Goal: Transaction & Acquisition: Purchase product/service

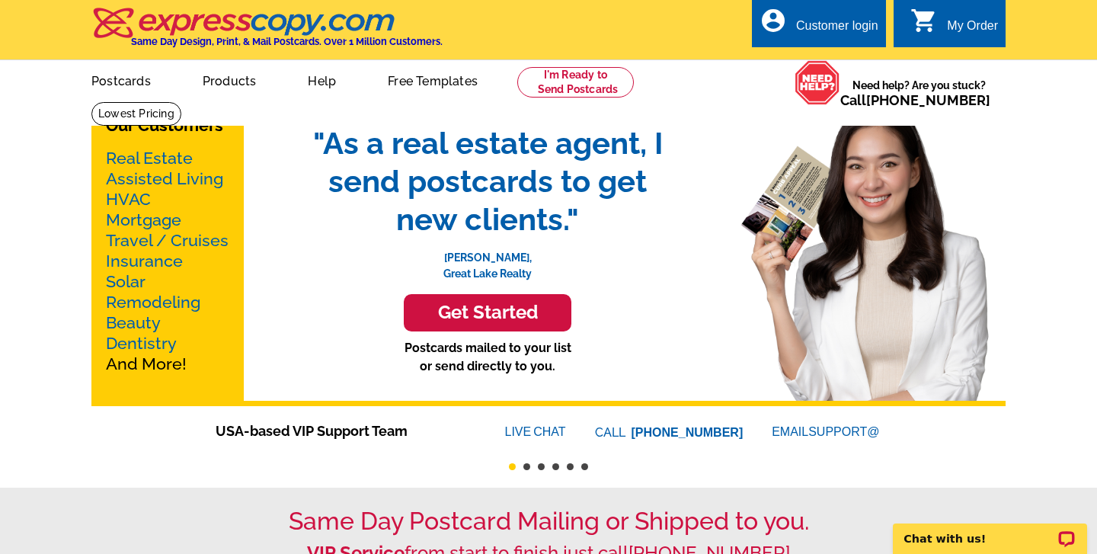
click at [163, 157] on link "Real Estate" at bounding box center [149, 158] width 87 height 19
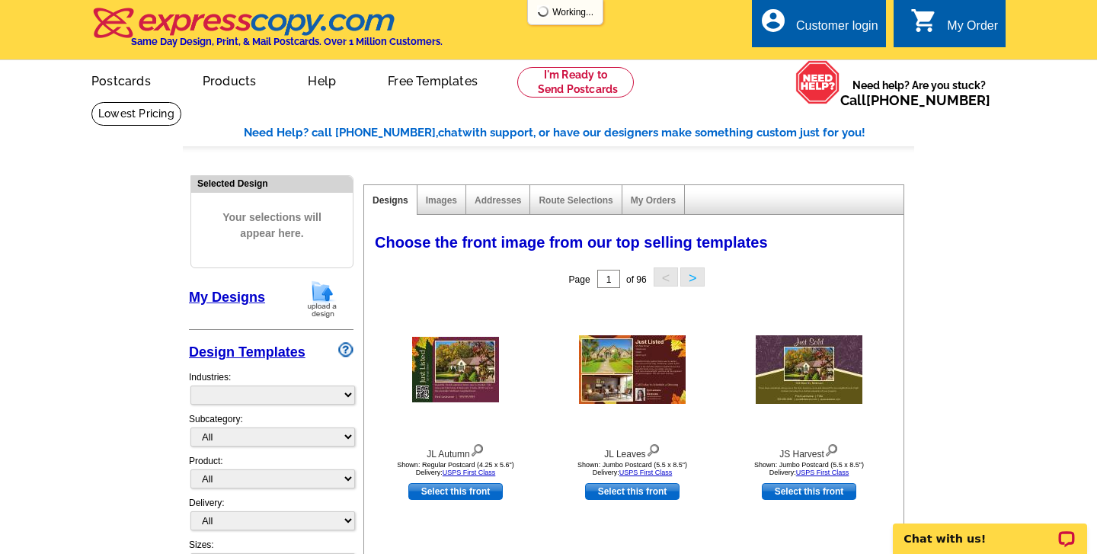
select select "785"
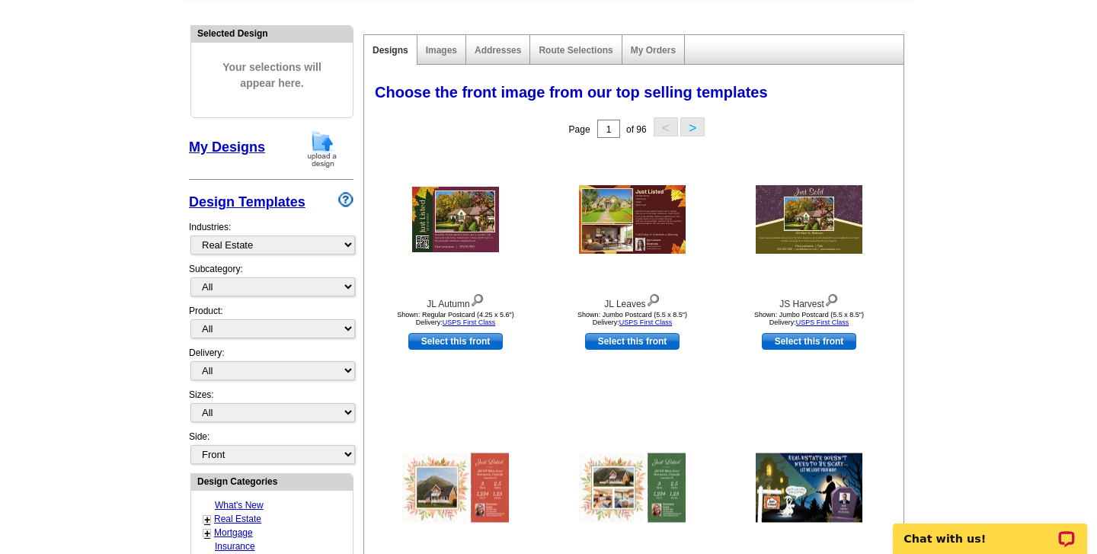
scroll to position [209, 0]
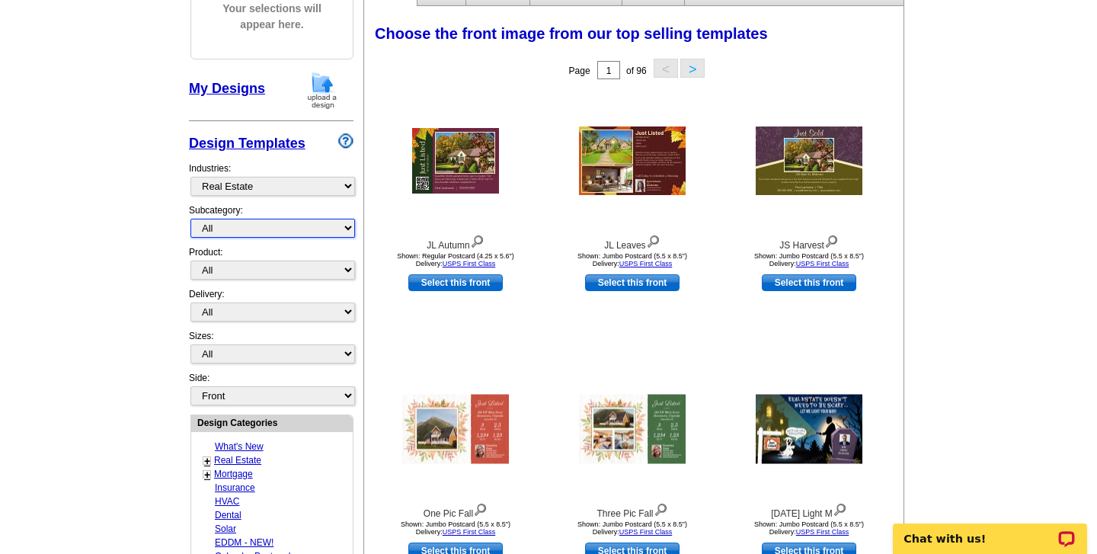
select select "807"
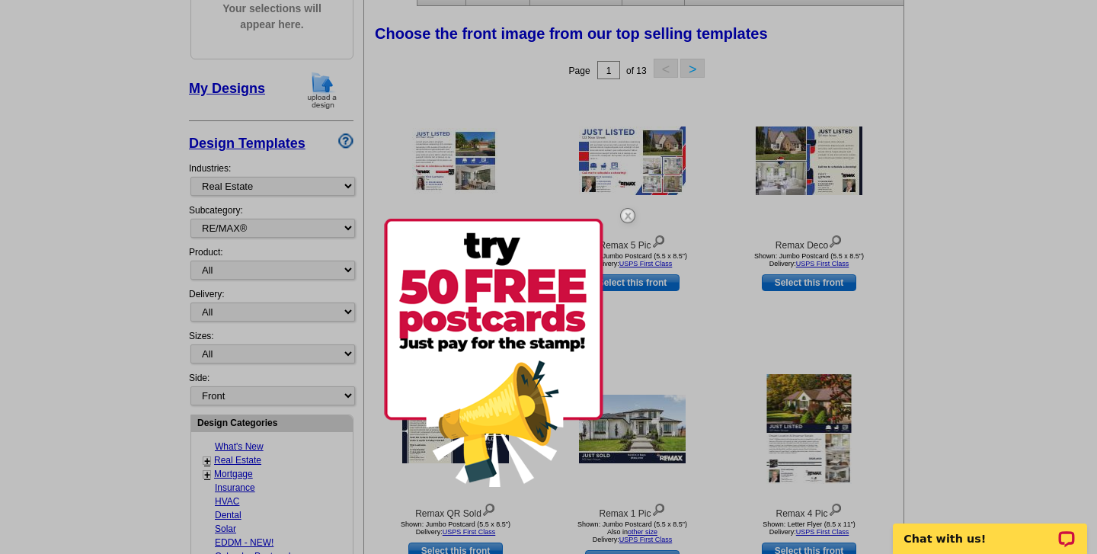
click at [629, 216] on img at bounding box center [628, 216] width 44 height 44
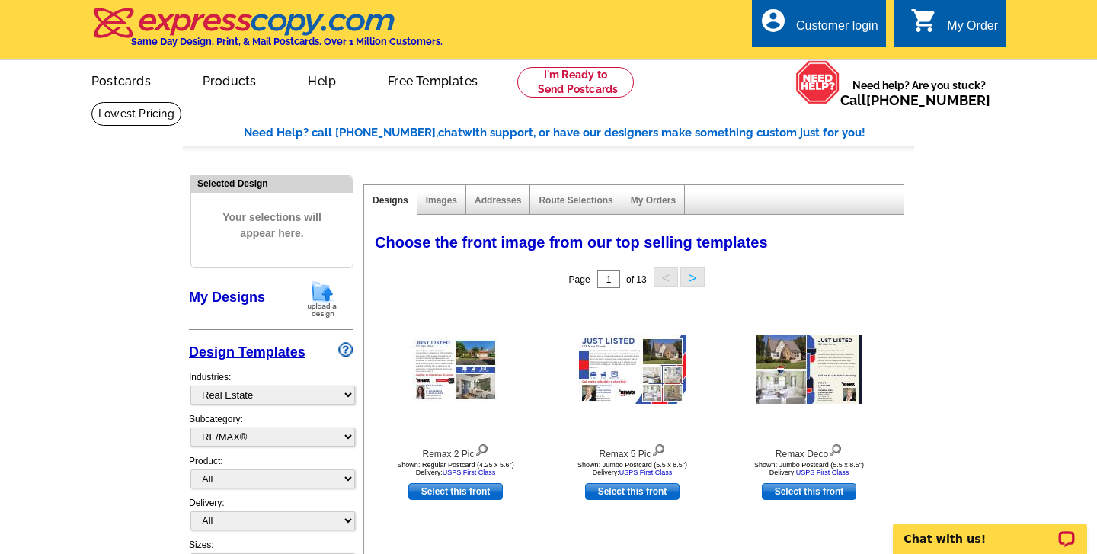
scroll to position [0, 0]
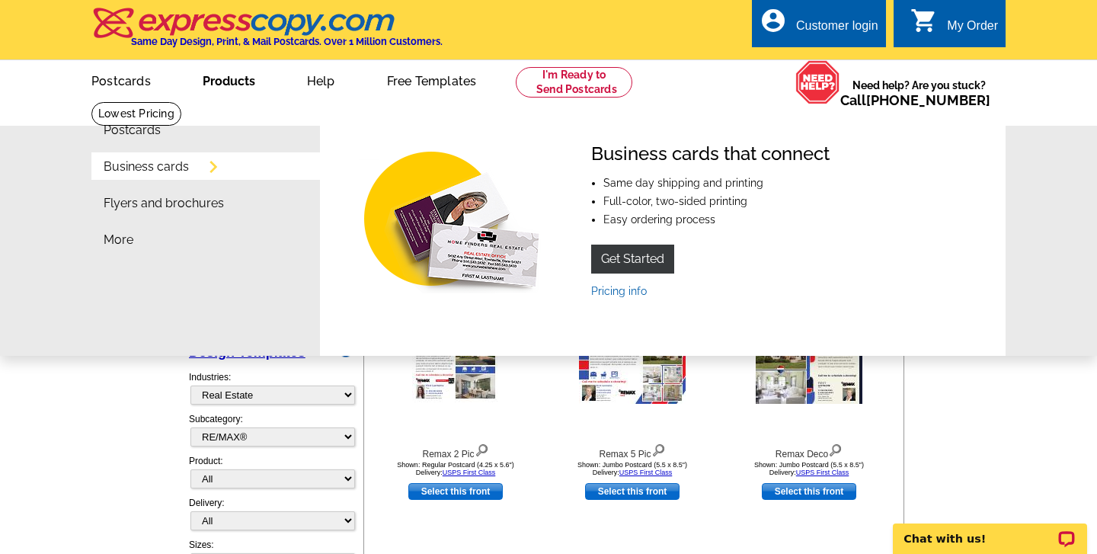
click at [171, 171] on link "Business cards" at bounding box center [146, 167] width 85 height 12
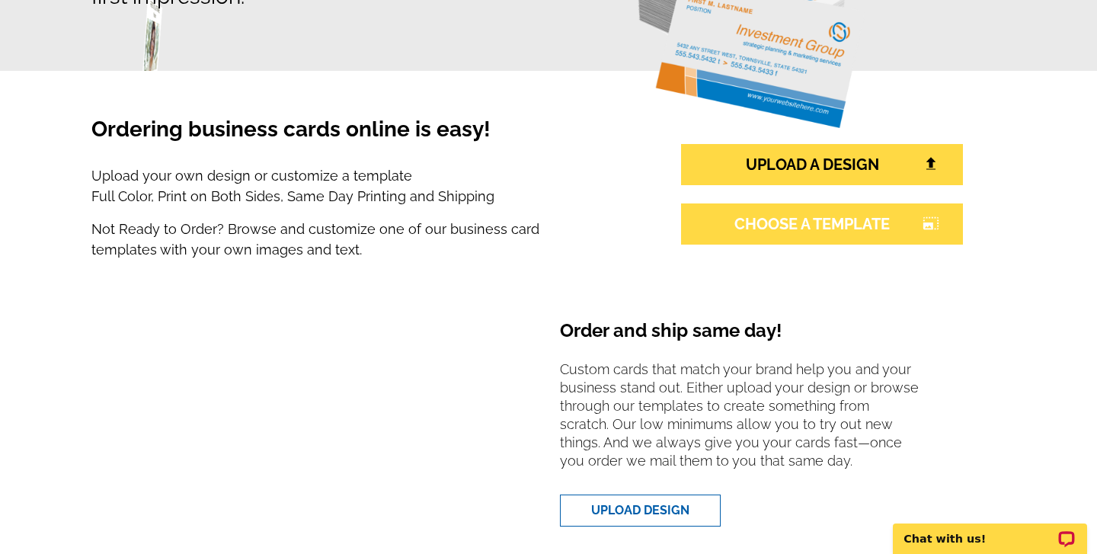
click at [787, 221] on link "CHOOSE A TEMPLATE photo_size_select_large" at bounding box center [822, 223] width 282 height 41
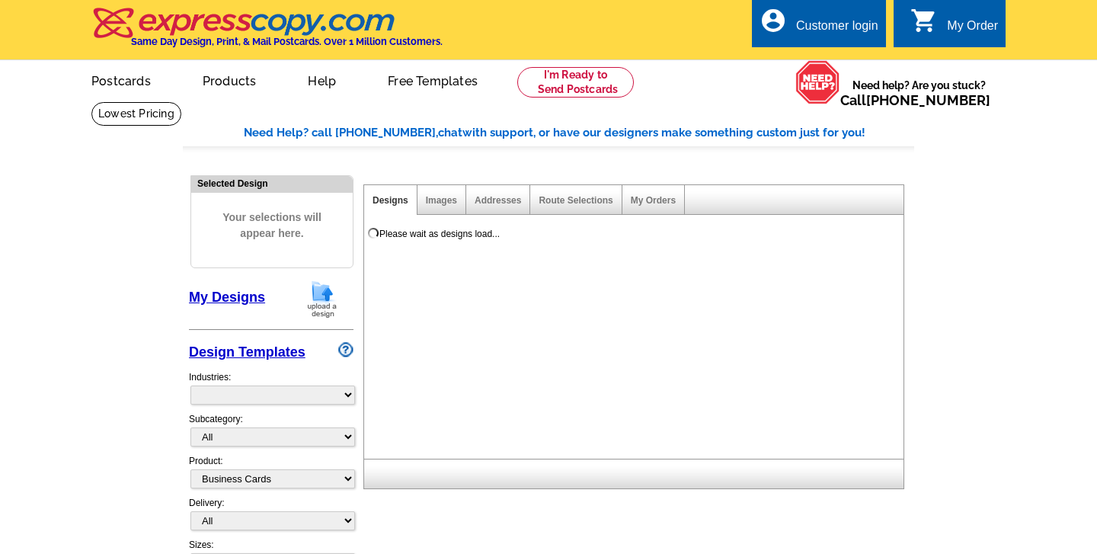
select select "3"
select select "5"
select select "973"
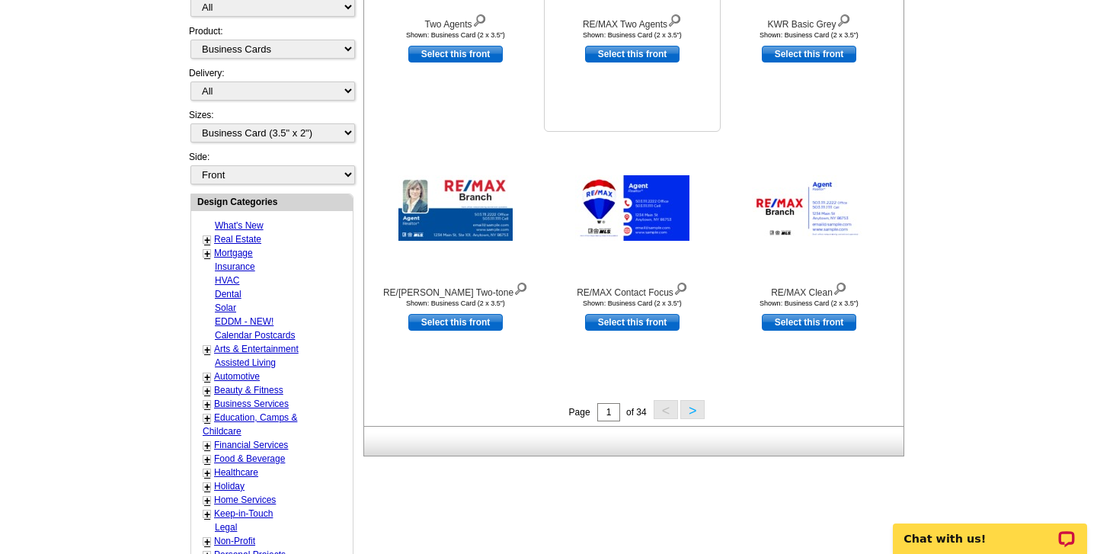
scroll to position [434, 0]
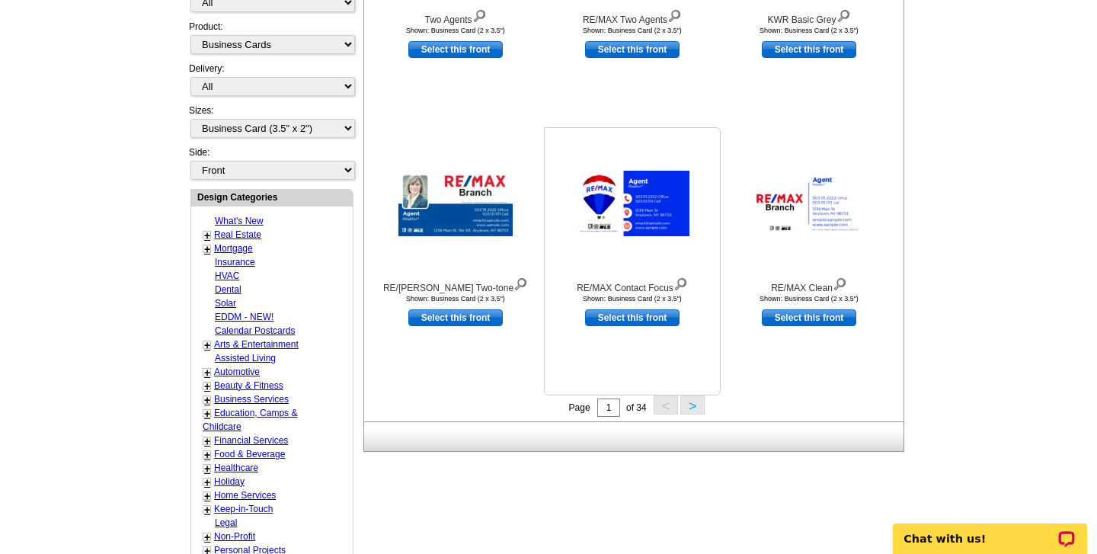
click at [641, 201] on img at bounding box center [632, 204] width 114 height 66
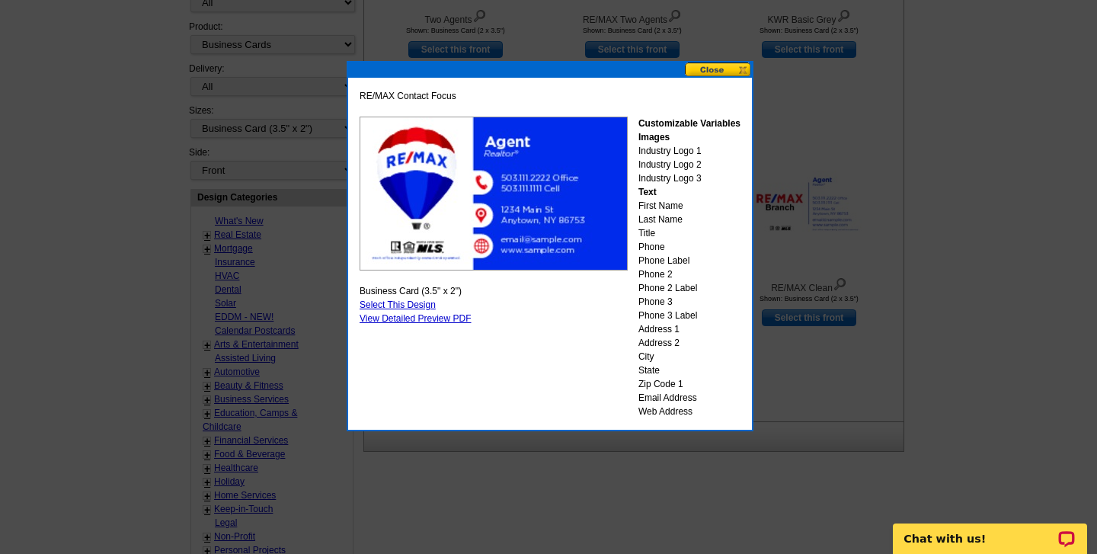
click at [705, 67] on button at bounding box center [718, 69] width 67 height 14
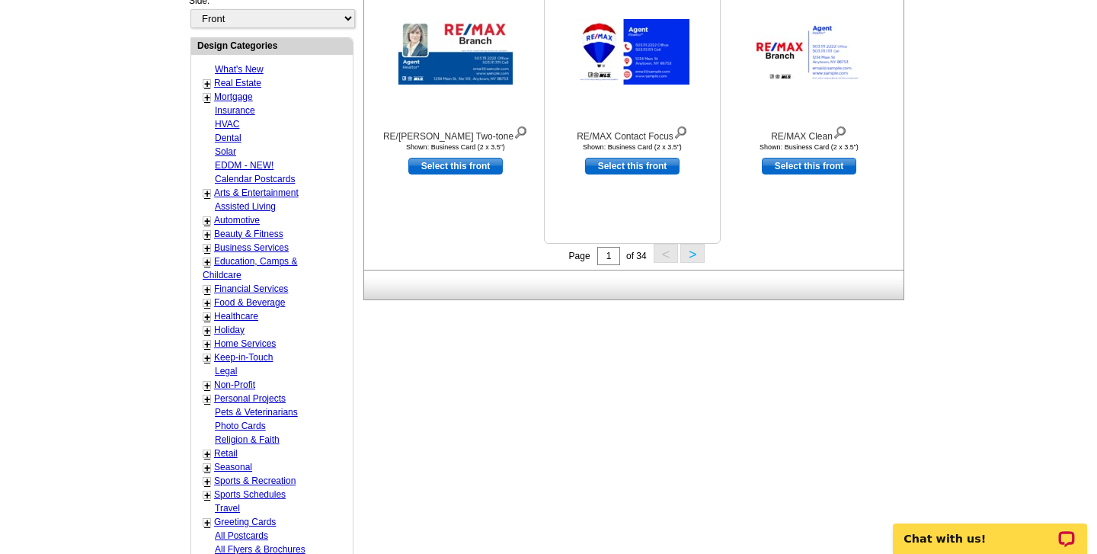
scroll to position [588, 0]
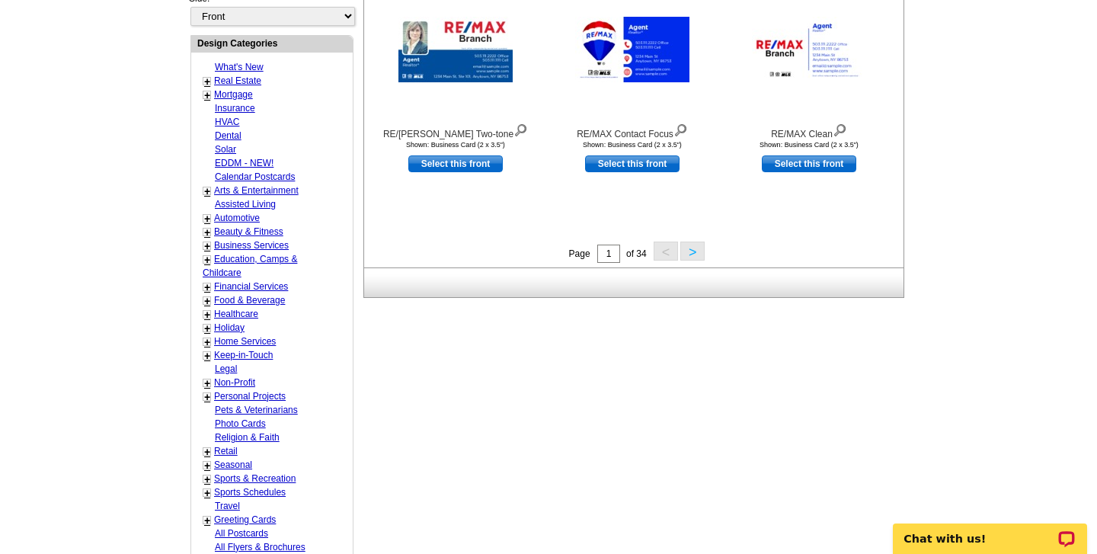
click at [687, 253] on button ">" at bounding box center [692, 251] width 24 height 19
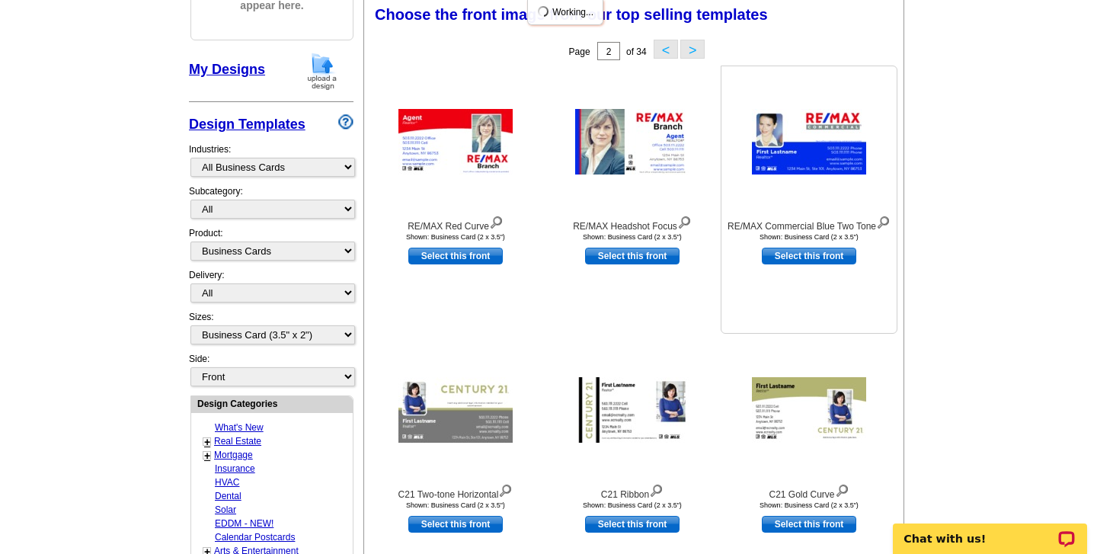
scroll to position [223, 0]
